Goal: Transaction & Acquisition: Purchase product/service

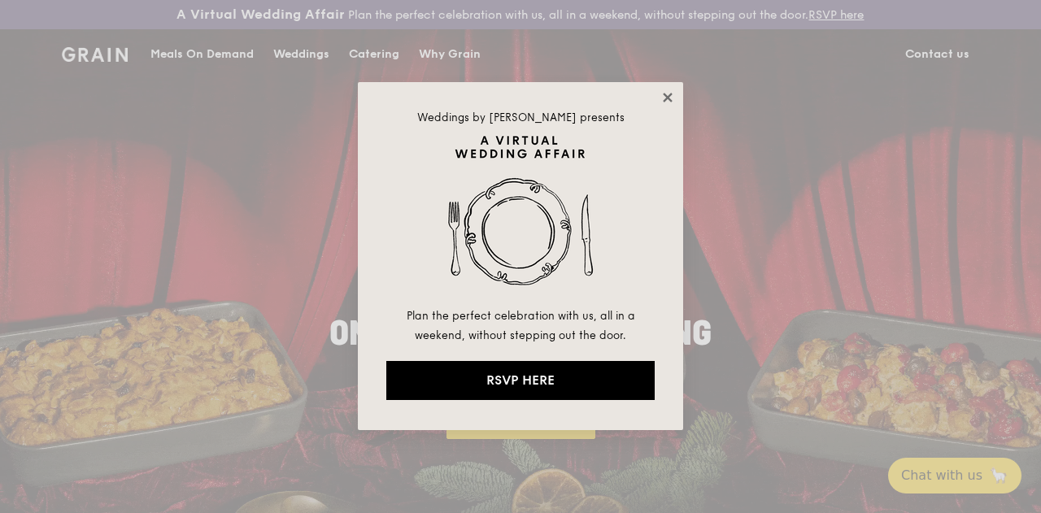
click at [670, 95] on icon at bounding box center [667, 97] width 9 height 9
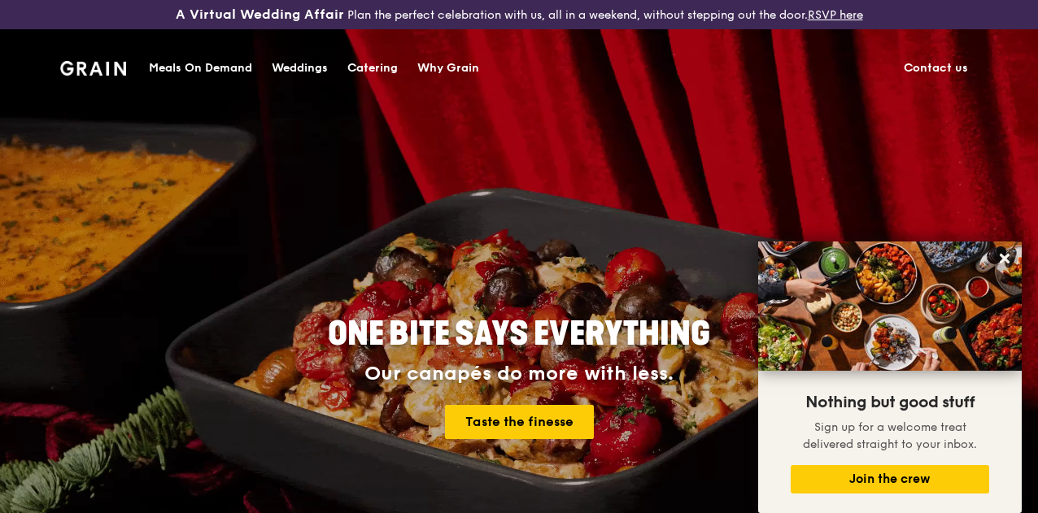
click at [459, 68] on div "Why Grain" at bounding box center [448, 68] width 62 height 49
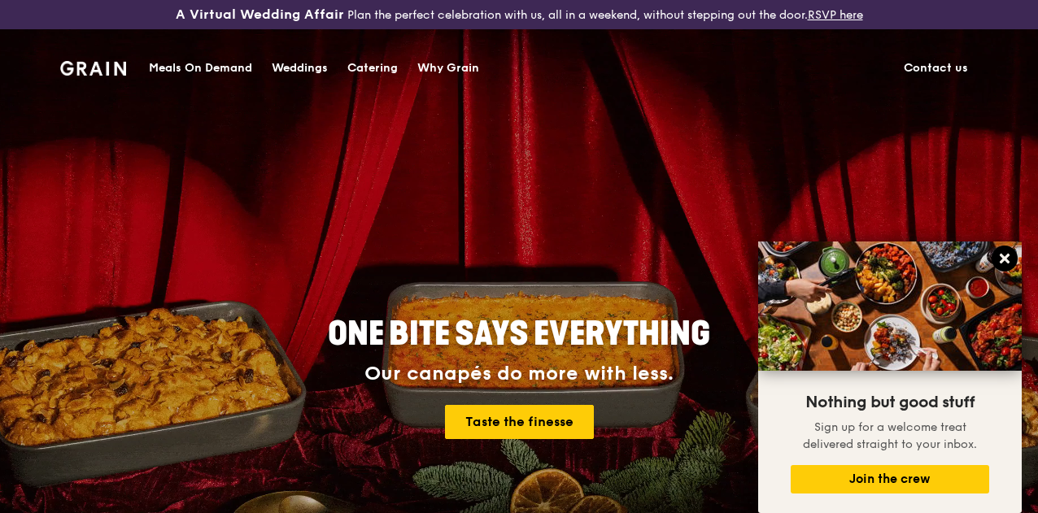
click at [997, 253] on icon at bounding box center [1004, 258] width 15 height 15
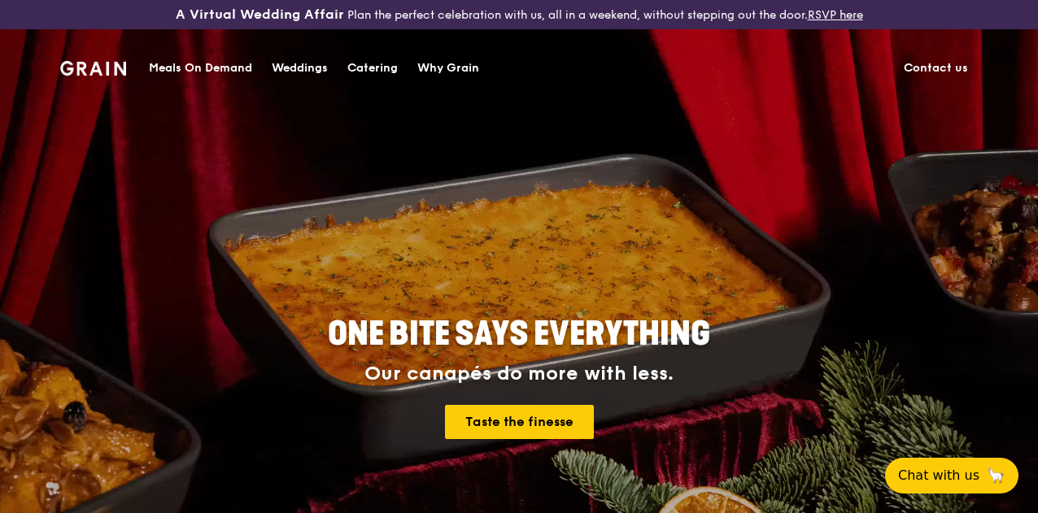
click at [174, 66] on div "Meals On Demand" at bounding box center [200, 68] width 103 height 49
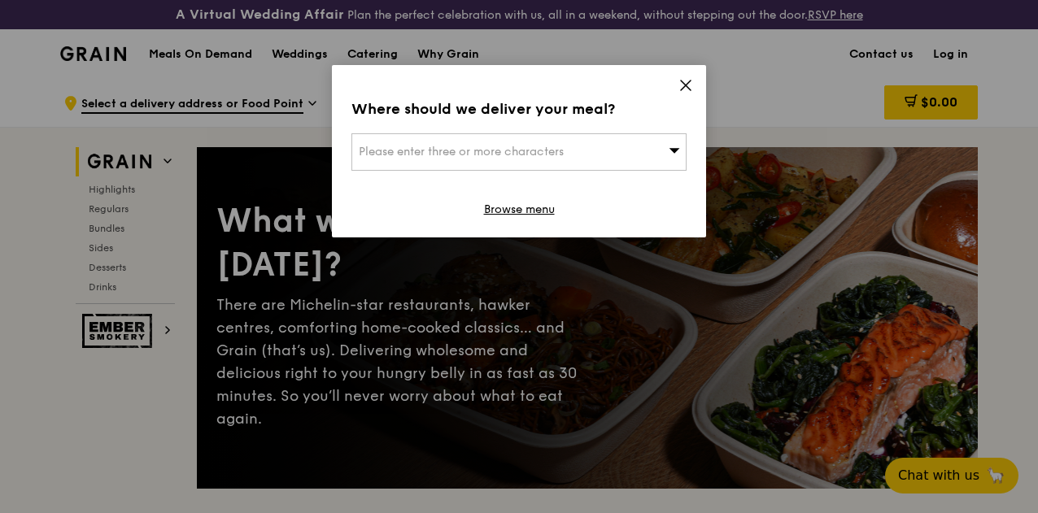
click at [684, 78] on icon at bounding box center [685, 85] width 15 height 15
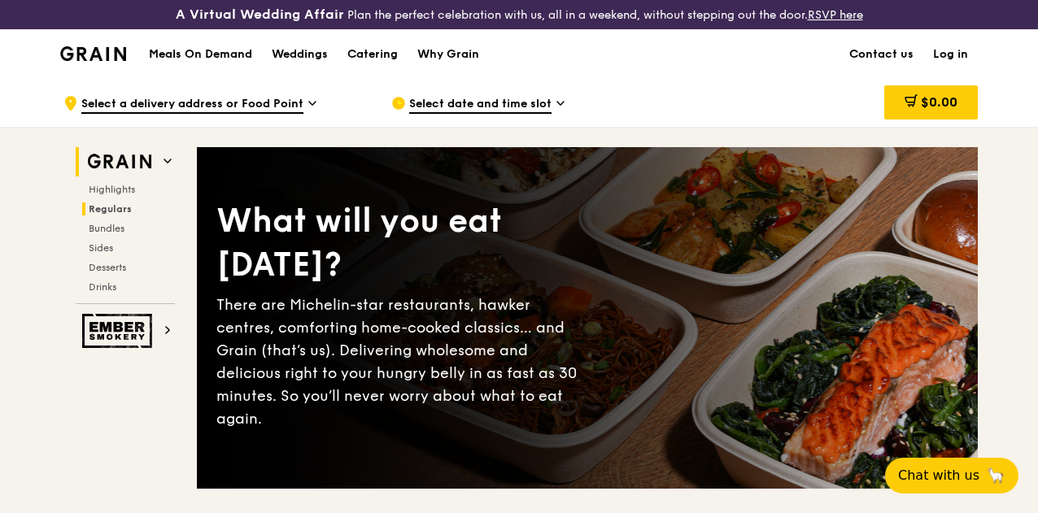
click at [100, 215] on span "Regulars" at bounding box center [110, 208] width 43 height 11
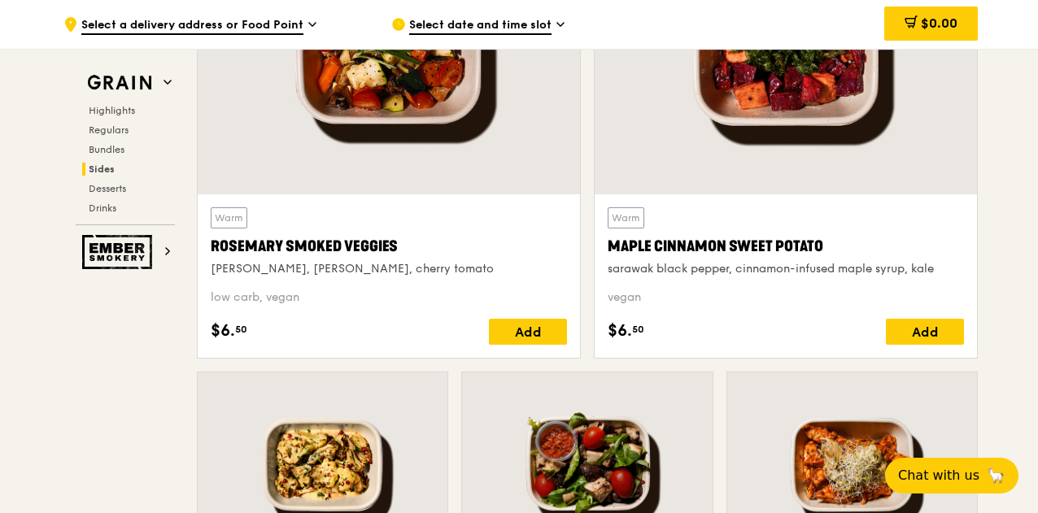
scroll to position [3892, 0]
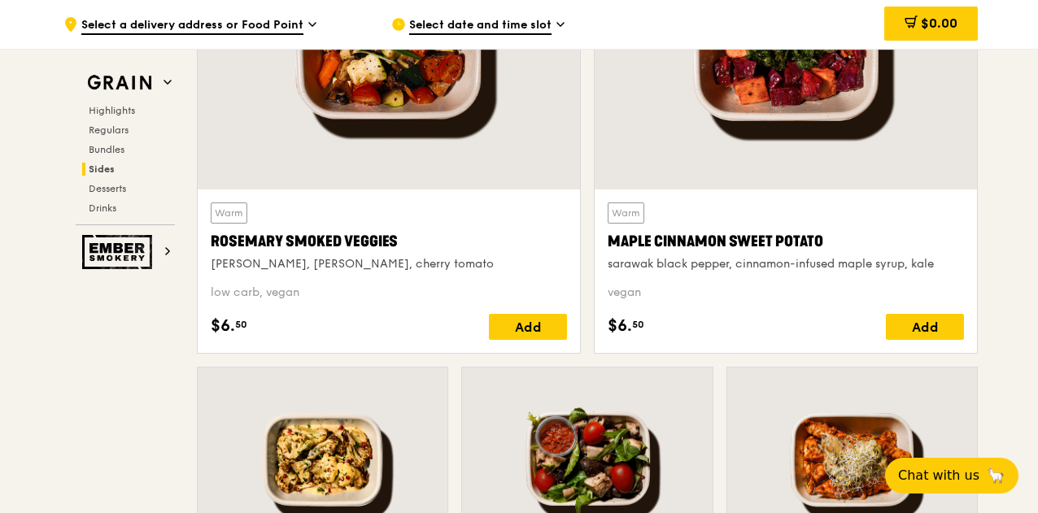
click at [98, 137] on div "Highlights Regulars Bundles Sides Desserts Drinks" at bounding box center [125, 159] width 99 height 111
click at [101, 134] on span "Regulars" at bounding box center [110, 129] width 43 height 11
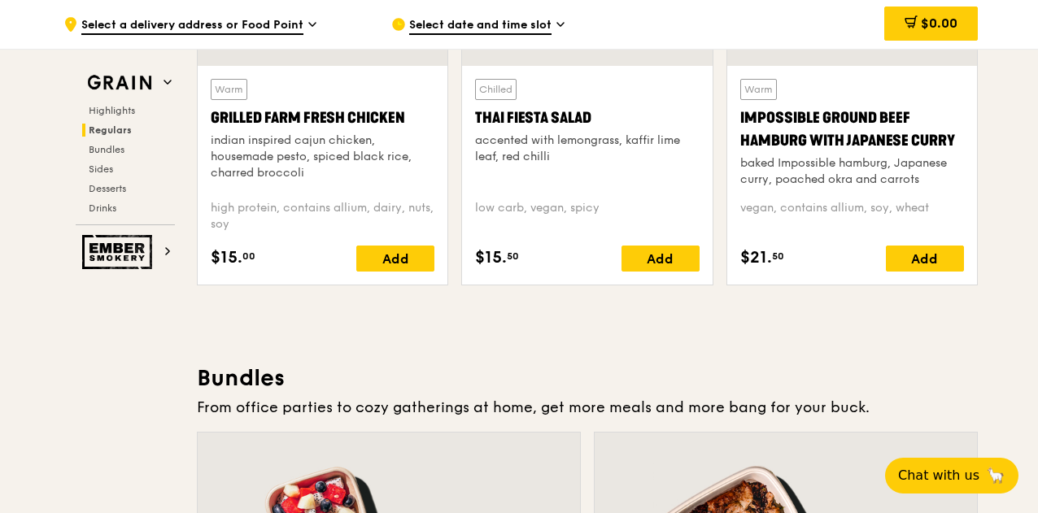
scroll to position [2184, 0]
